Goal: Information Seeking & Learning: Find specific fact

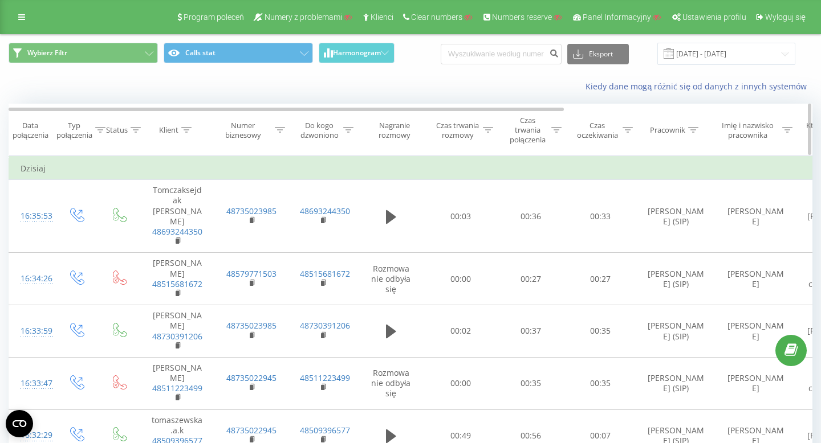
click at [173, 134] on div "Klient" at bounding box center [168, 130] width 19 height 10
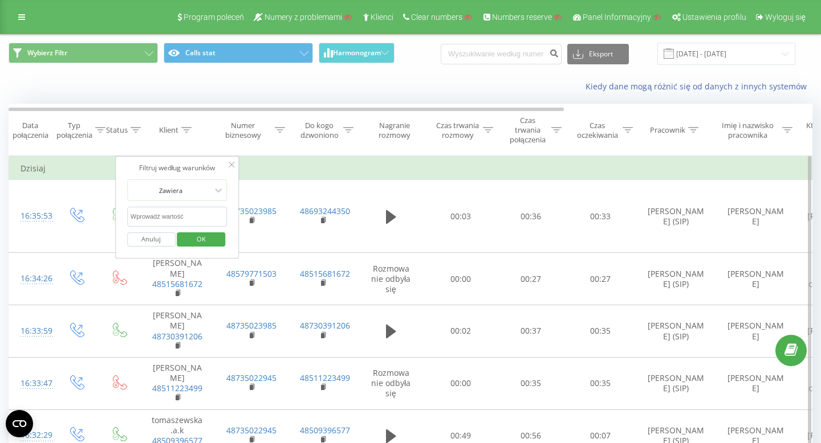
click at [156, 221] on input "text" at bounding box center [177, 217] width 100 height 20
paste input "48570011234"
type input "48570011234"
click at [210, 236] on span "OK" at bounding box center [201, 239] width 32 height 18
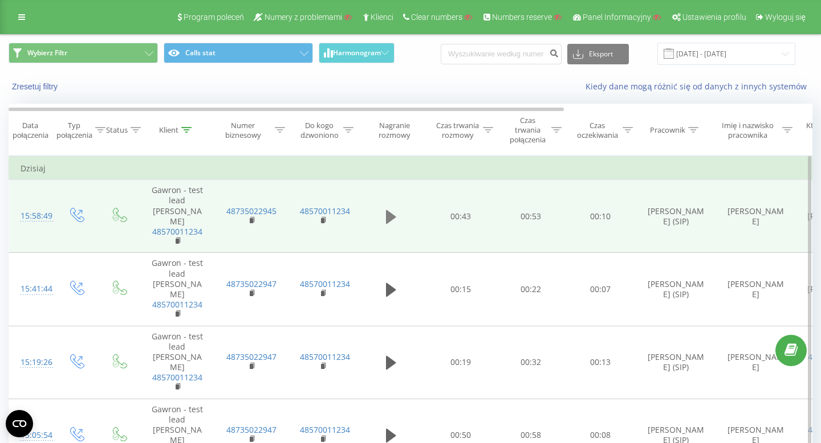
click at [386, 210] on icon at bounding box center [391, 217] width 10 height 14
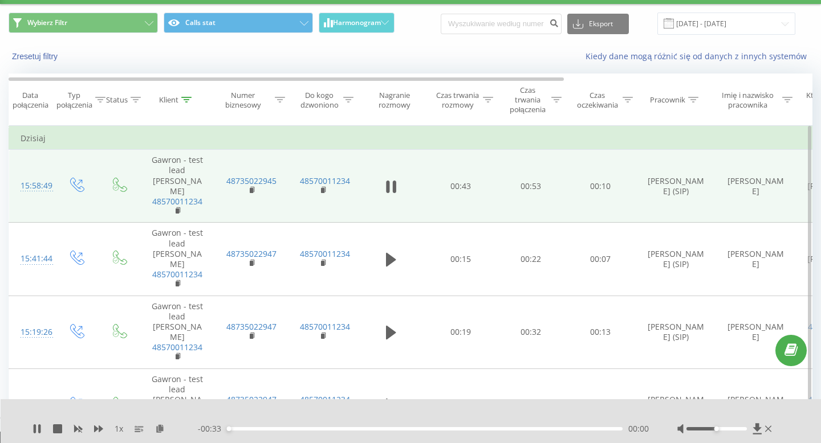
scroll to position [35, 0]
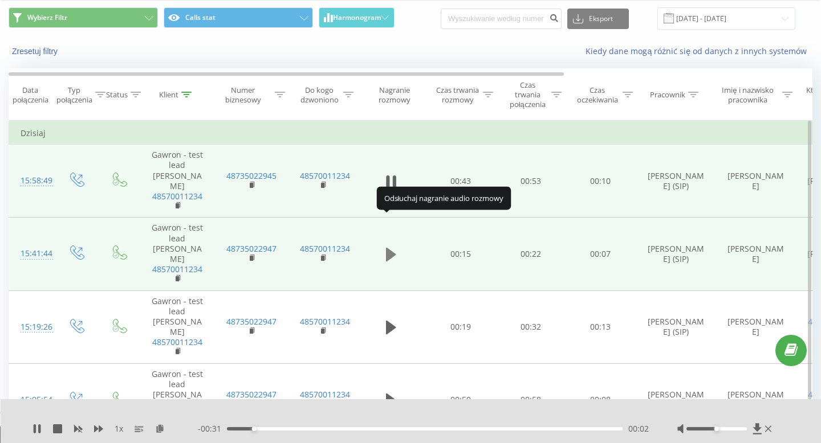
click at [391, 248] on icon at bounding box center [391, 255] width 10 height 14
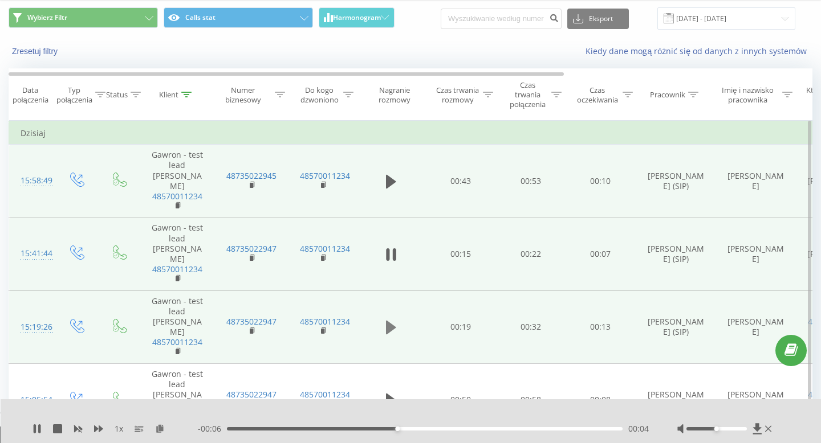
click at [388, 321] on icon at bounding box center [391, 328] width 10 height 14
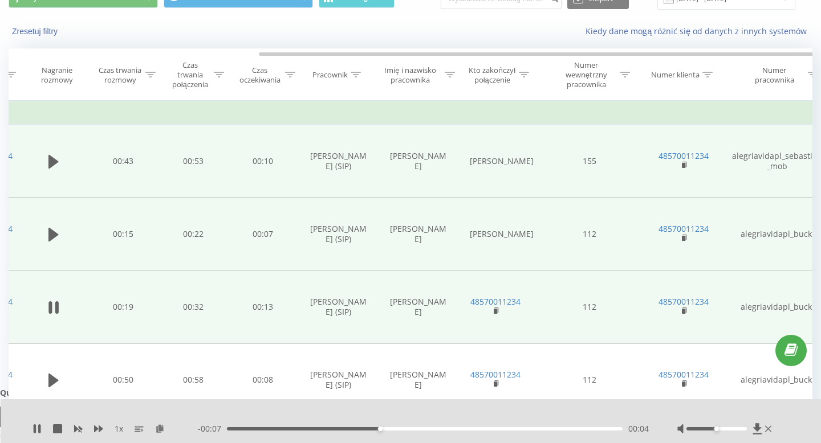
scroll to position [0, 360]
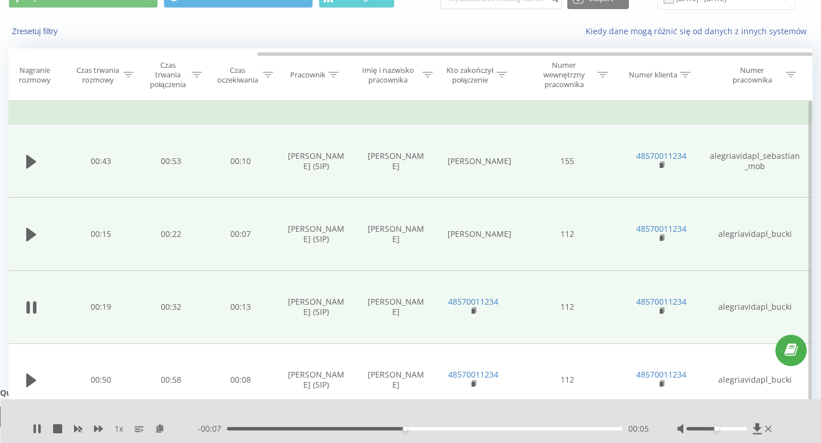
click at [738, 271] on td "alegriavidapl_bucki" at bounding box center [755, 307] width 114 height 73
copy td "alegriavidapl_bucki"
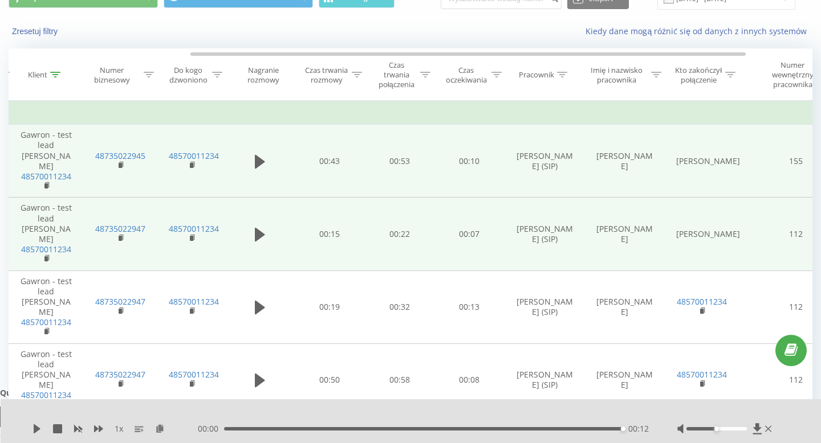
scroll to position [0, 0]
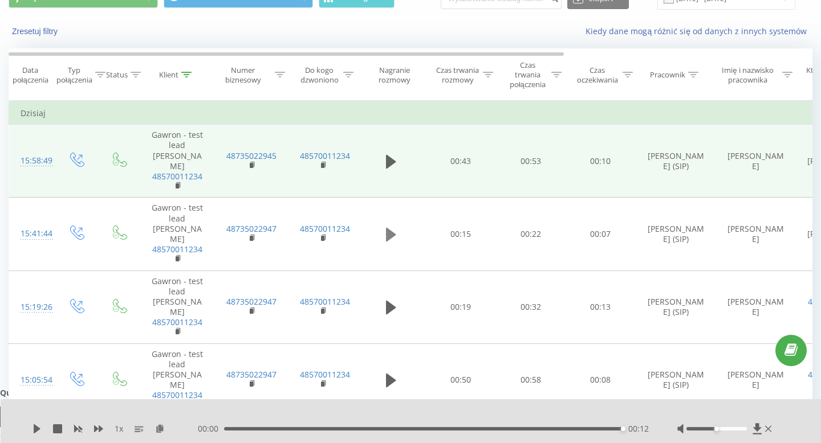
click at [388, 228] on icon at bounding box center [391, 235] width 10 height 14
click at [389, 300] on icon at bounding box center [391, 308] width 10 height 16
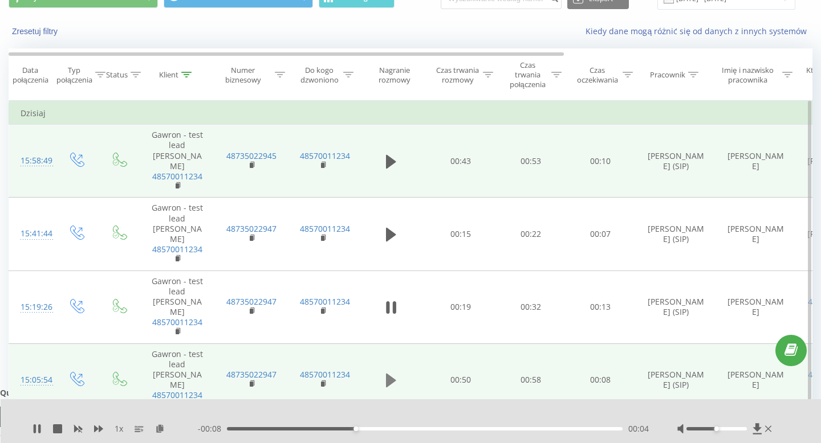
click at [387, 374] on icon at bounding box center [391, 381] width 10 height 14
click at [393, 374] on icon at bounding box center [393, 380] width 3 height 13
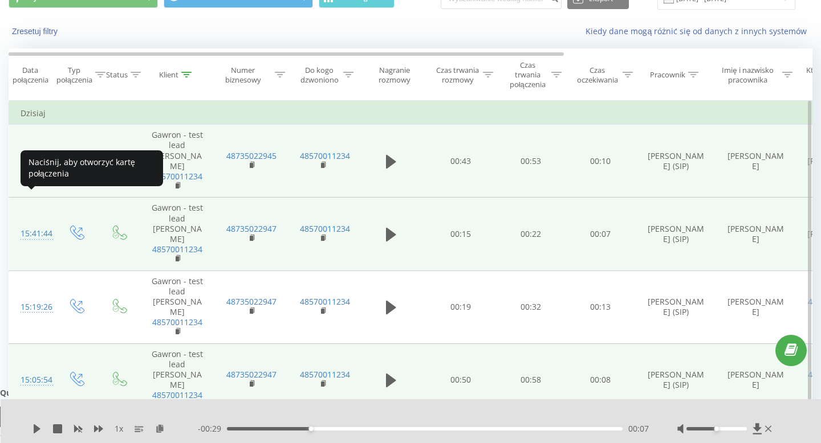
click at [38, 223] on div "15:41:44" at bounding box center [32, 234] width 23 height 22
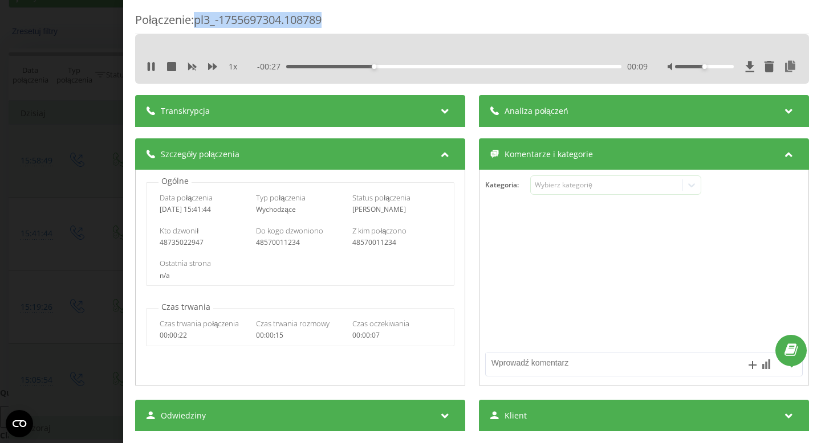
drag, startPoint x: 332, startPoint y: 18, endPoint x: 195, endPoint y: 19, distance: 137.3
click at [195, 19] on div "Połączenie : pl3_-1755697304.108789" at bounding box center [472, 23] width 674 height 22
copy div "pl3_-1755697304.108789"
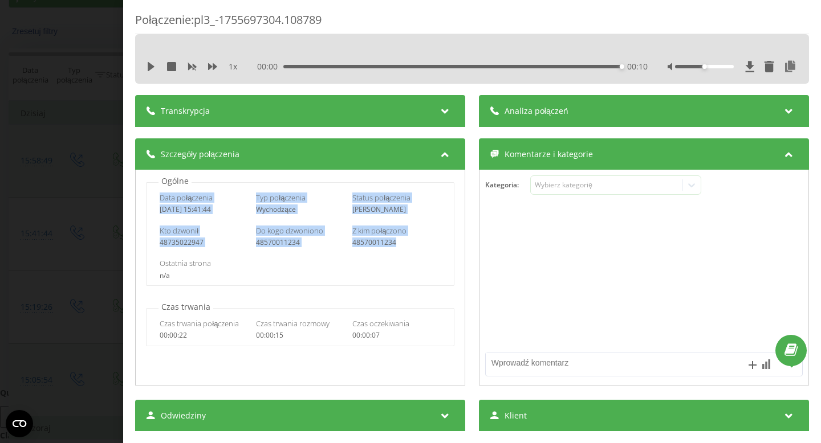
drag, startPoint x: 157, startPoint y: 197, endPoint x: 405, endPoint y: 248, distance: 253.7
click at [405, 248] on div "Data połączenia 2025-08-20 15:41:44 Typ połączenia Wychodzące Status połączenia…" at bounding box center [300, 234] width 308 height 104
copy div "Data połączenia 2025-08-20 15:41:44 Typ połączenia Wychodzące Status połączenia…"
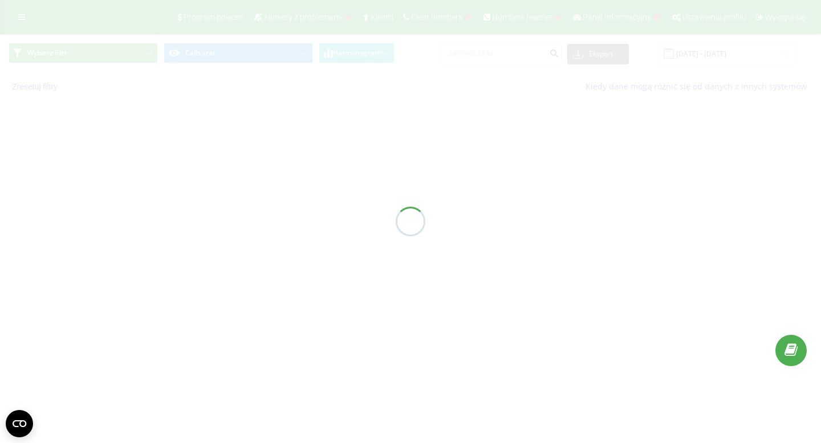
click at [20, 21] on div "Program poleceń Numery z problemami Klienci Clear numbers Numbers reserve Panel…" at bounding box center [410, 50] width 821 height 101
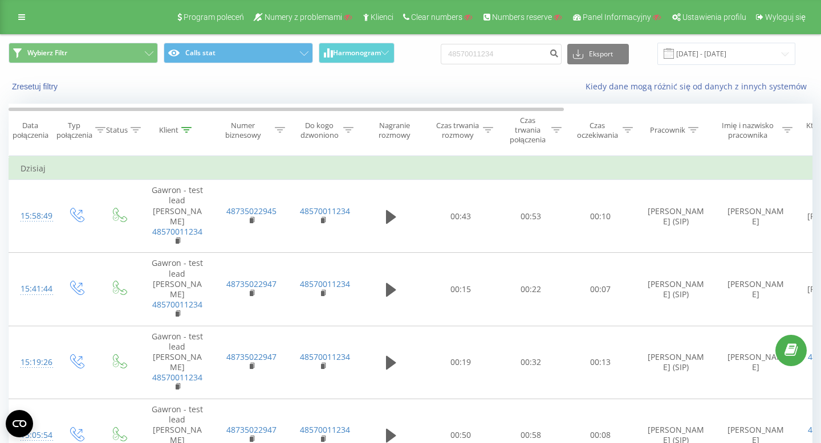
click at [20, 21] on icon at bounding box center [21, 17] width 7 height 8
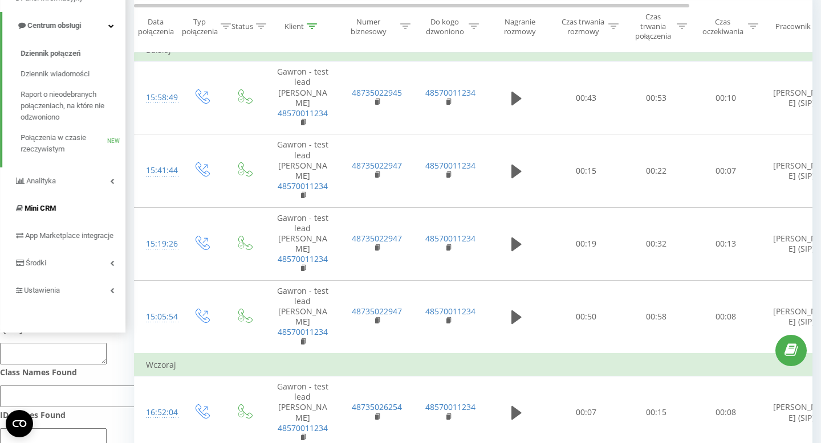
scroll to position [153, 0]
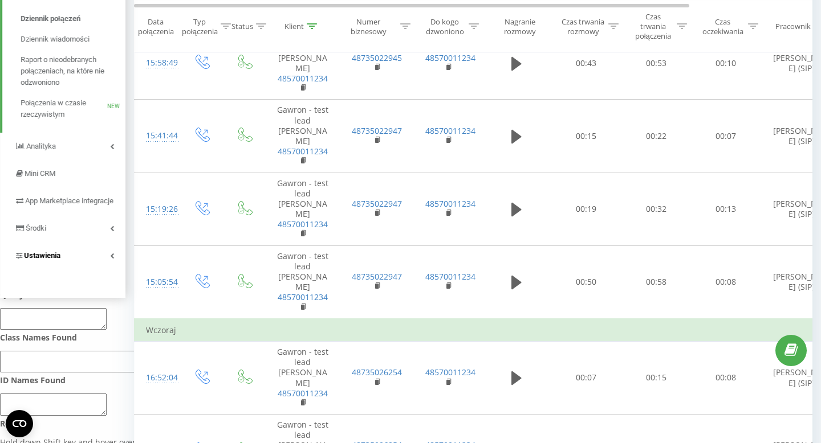
click at [56, 262] on span "Ustawienia" at bounding box center [37, 255] width 46 height 11
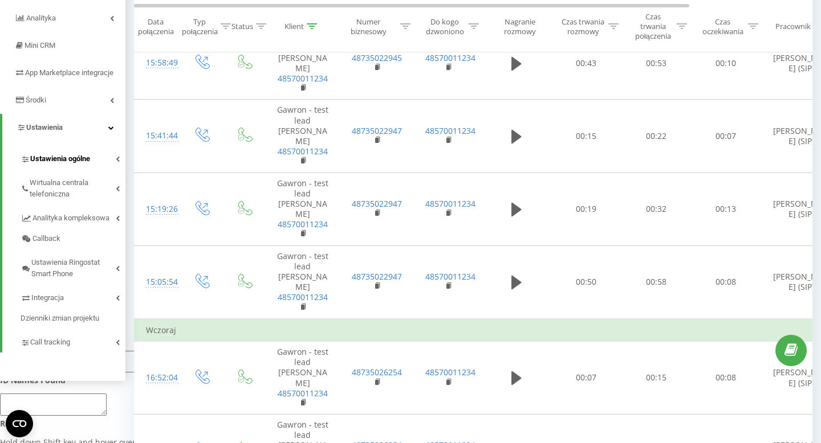
click at [71, 165] on span "Ustawienia ogólne" at bounding box center [60, 158] width 60 height 11
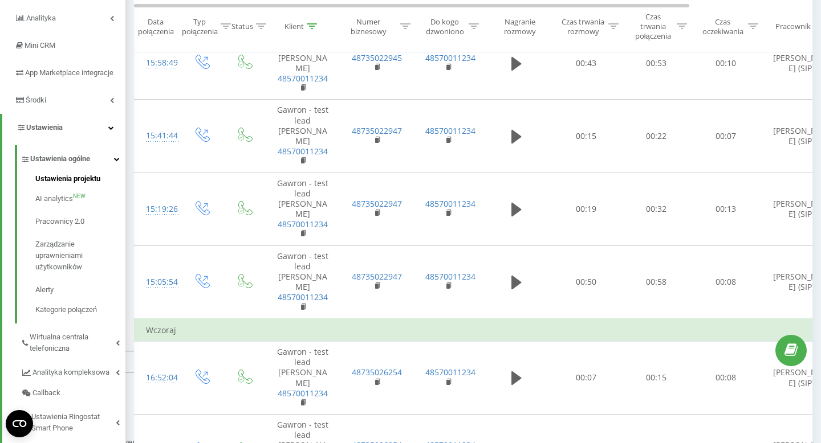
click at [70, 185] on span "Ustawienia projektu" at bounding box center [67, 178] width 65 height 11
